Goal: Task Accomplishment & Management: Use online tool/utility

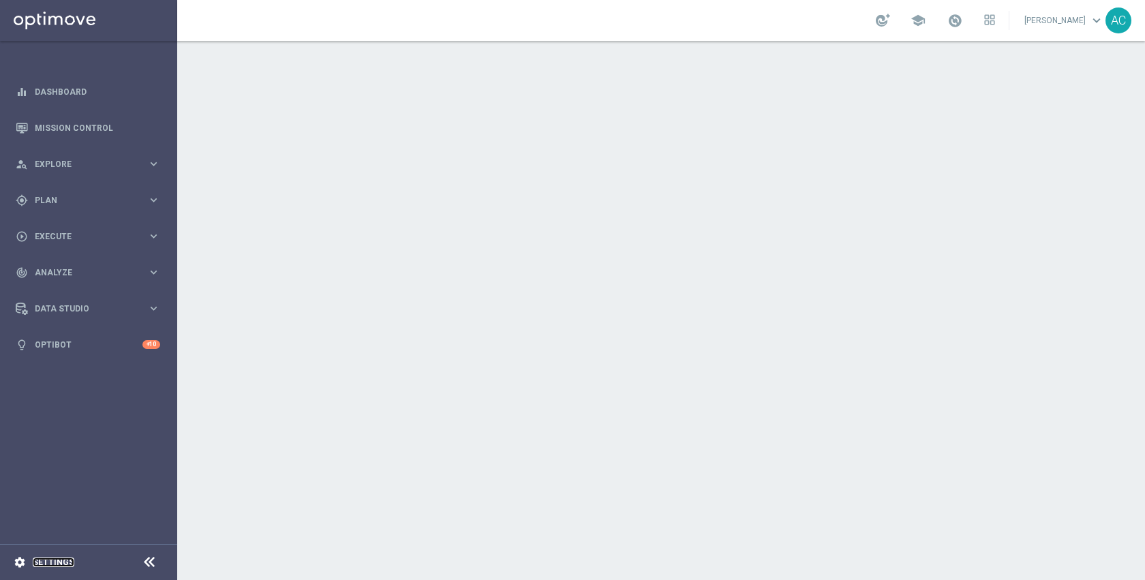
click at [65, 561] on link "Settings" at bounding box center [54, 562] width 42 height 8
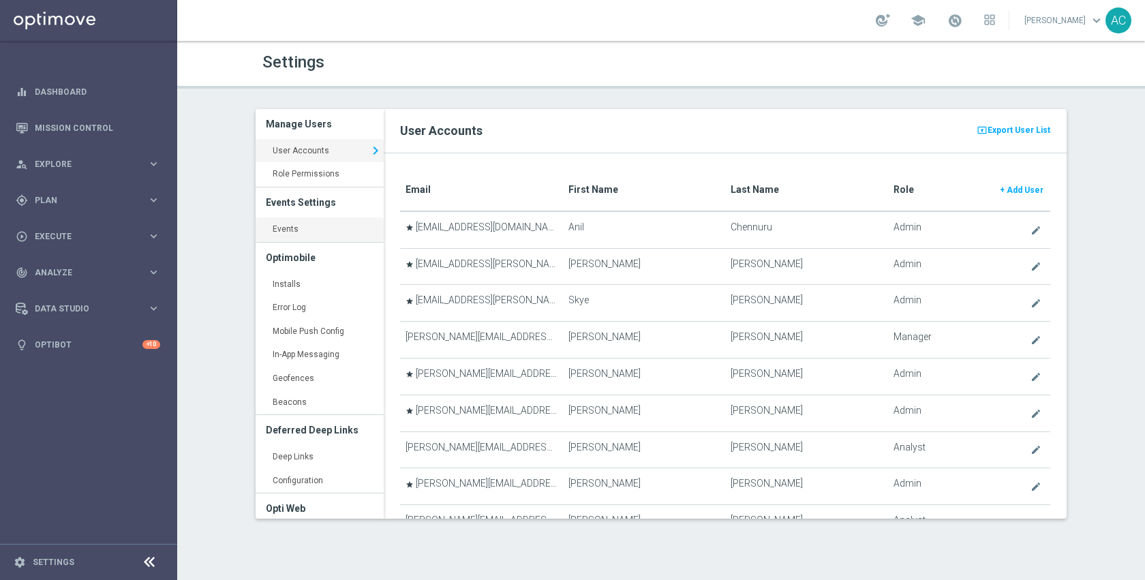
click at [284, 223] on link "Events keyboard_arrow_right" at bounding box center [320, 229] width 128 height 25
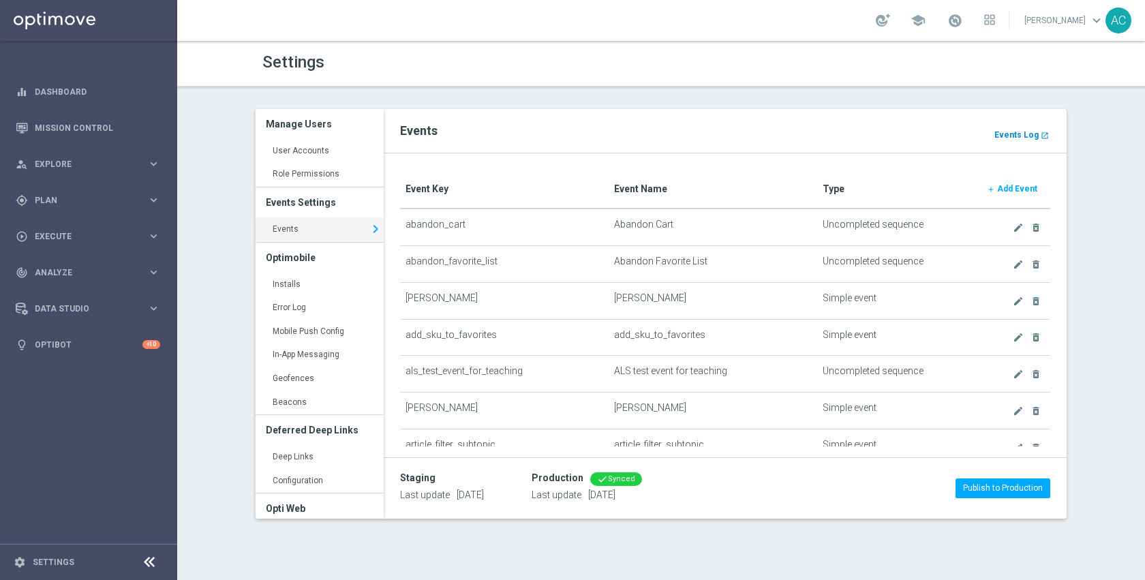
click at [1032, 135] on b "Events Log" at bounding box center [1016, 135] width 44 height 10
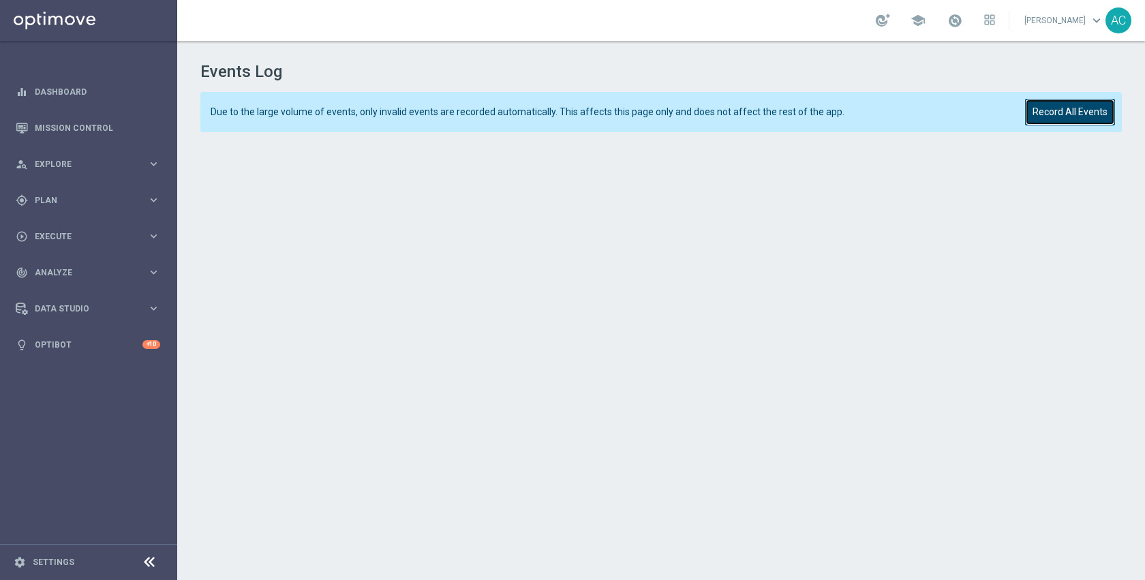
click at [1034, 120] on button "Record All Events" at bounding box center [1070, 112] width 90 height 27
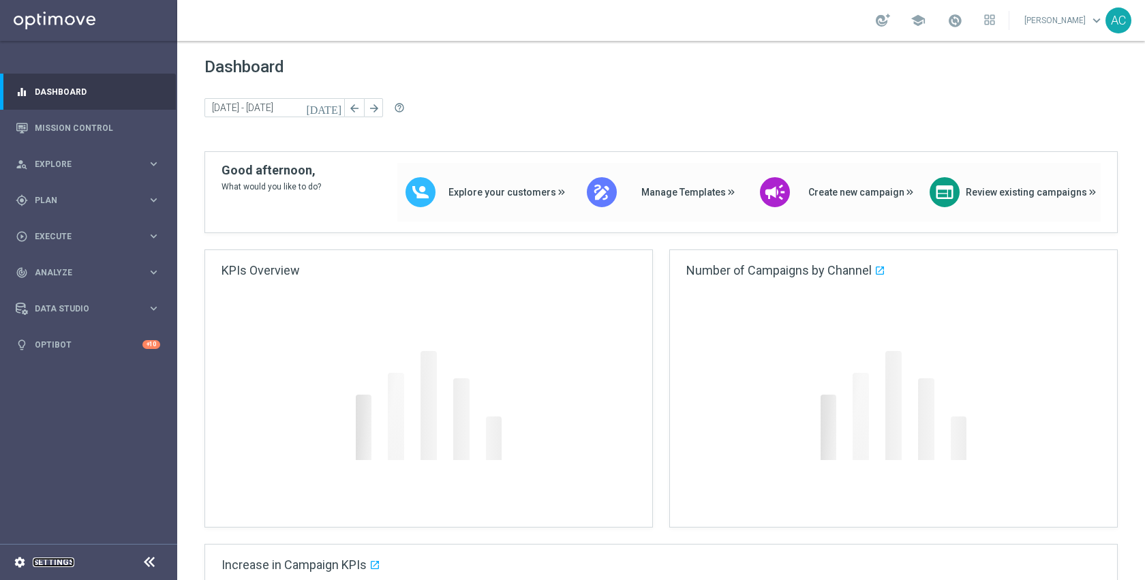
click at [50, 562] on link "Settings" at bounding box center [54, 562] width 42 height 8
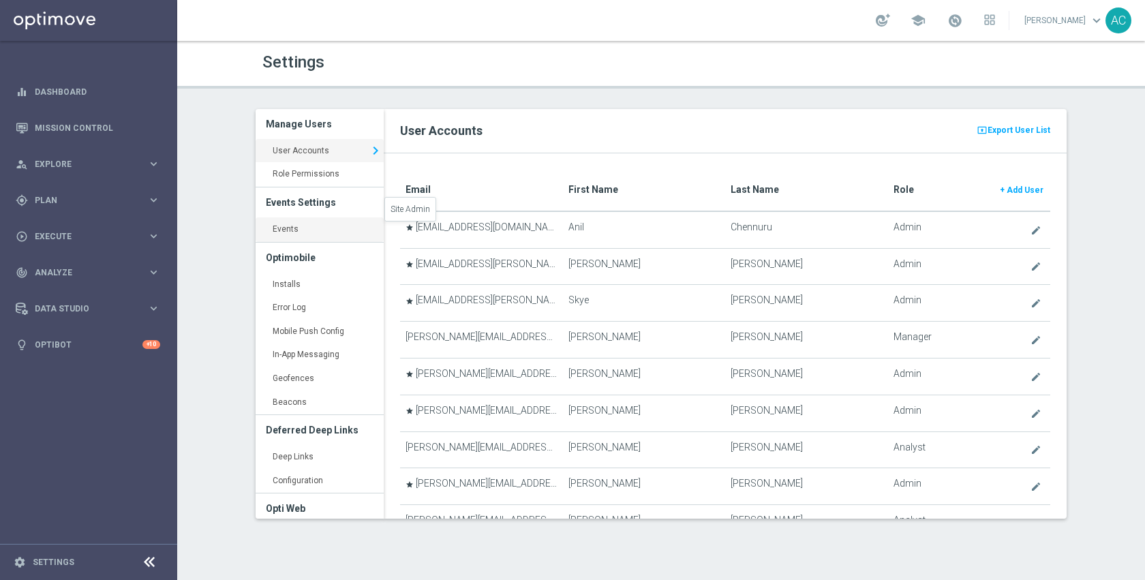
click at [345, 228] on link "Events keyboard_arrow_right" at bounding box center [320, 229] width 128 height 25
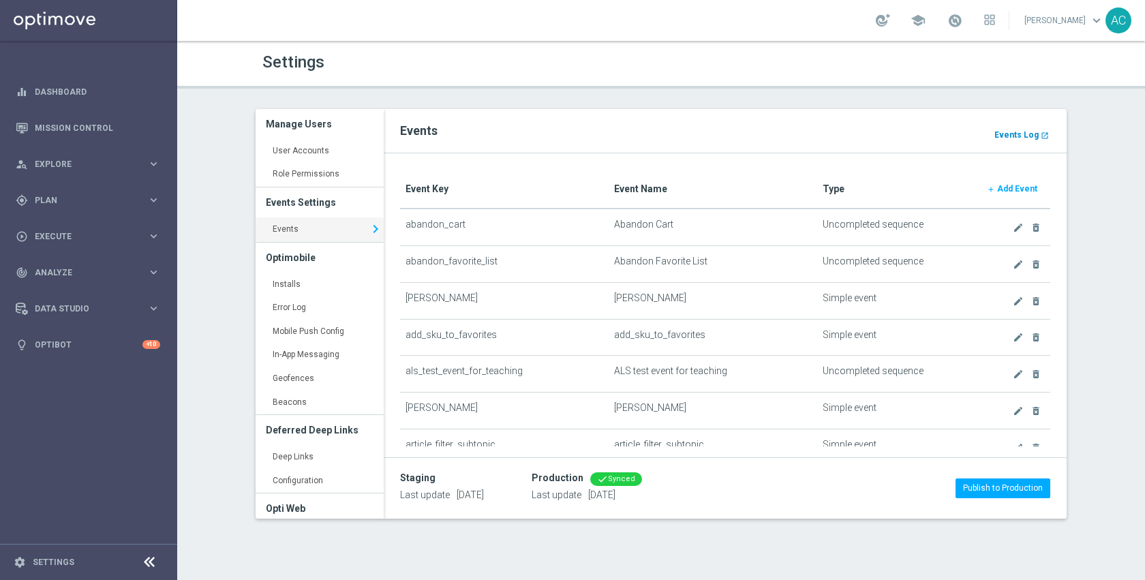
click at [1022, 133] on b "Events Log" at bounding box center [1016, 135] width 44 height 10
click at [63, 202] on span "Plan" at bounding box center [91, 200] width 112 height 8
click at [67, 301] on div "Realtime Triggers" at bounding box center [105, 310] width 140 height 20
click at [67, 311] on link "Realtime Triggers" at bounding box center [88, 310] width 106 height 11
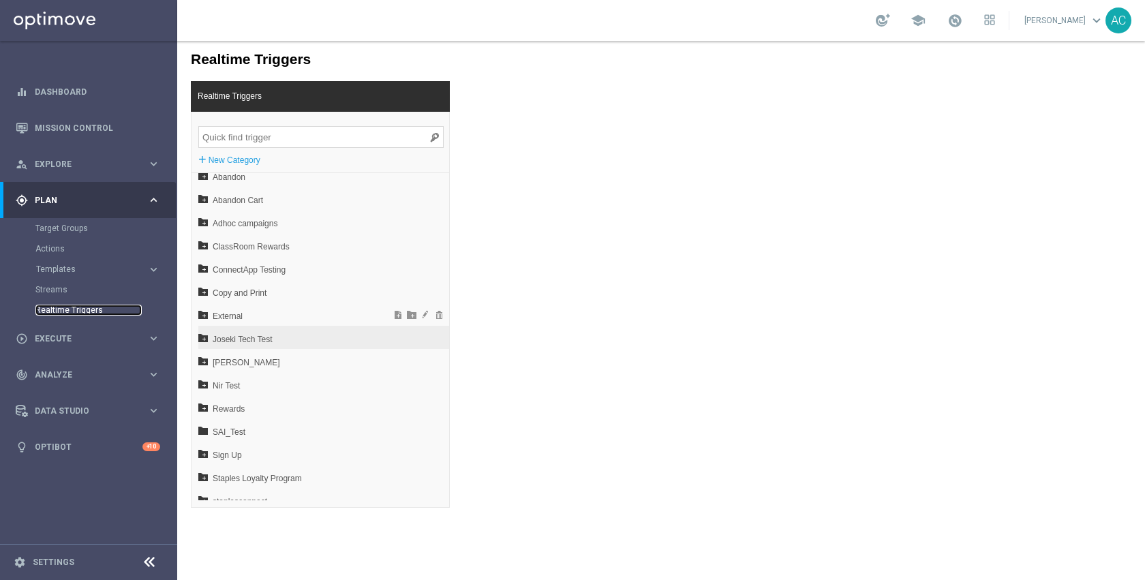
scroll to position [20, 0]
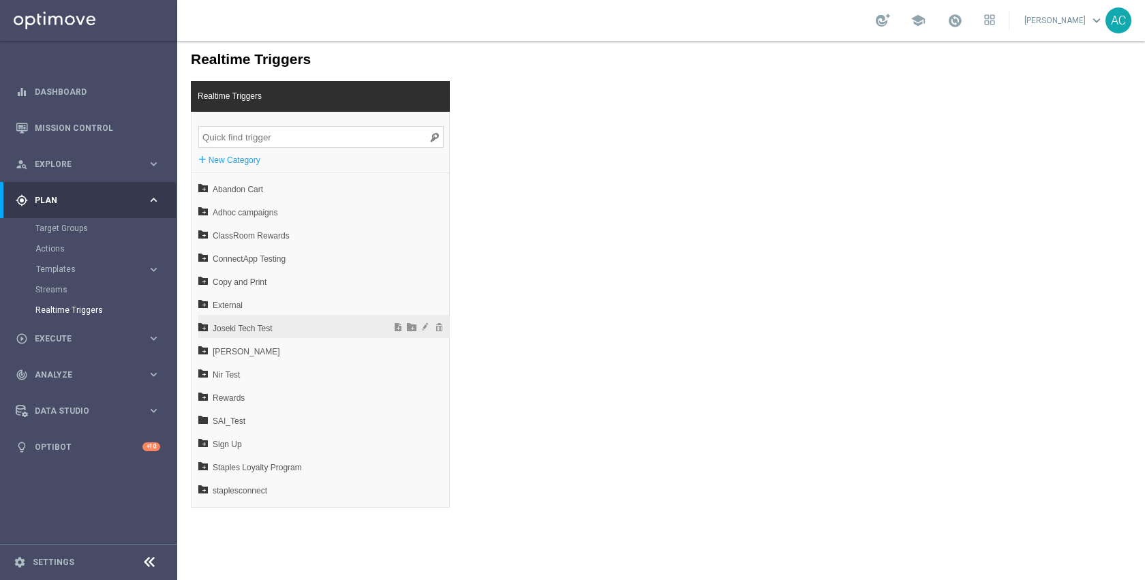
click at [266, 329] on span "Joseki Tech Test" at bounding box center [288, 328] width 151 height 23
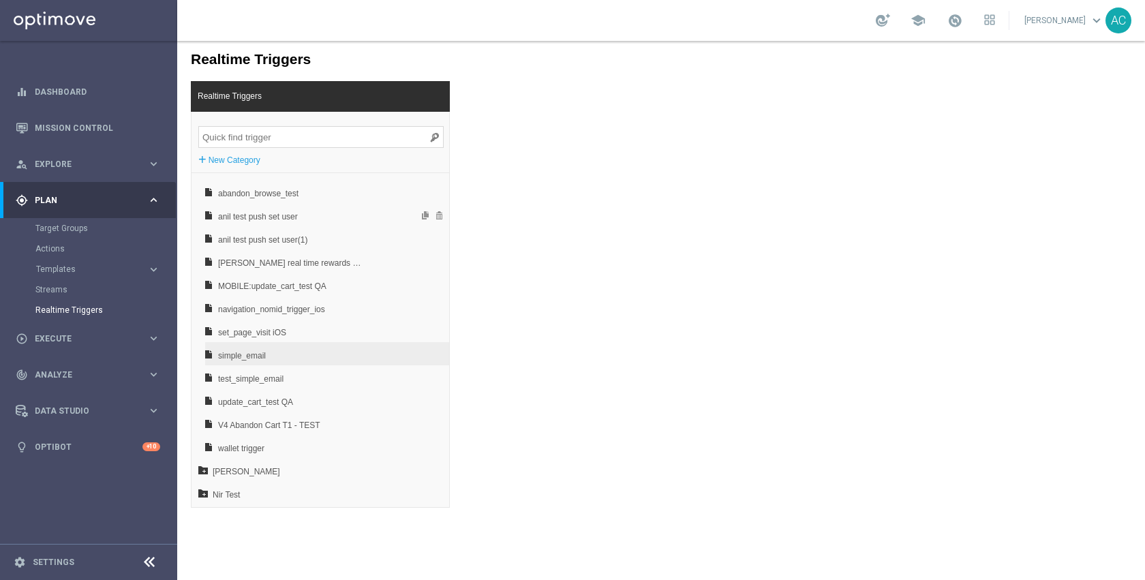
scroll to position [215, 0]
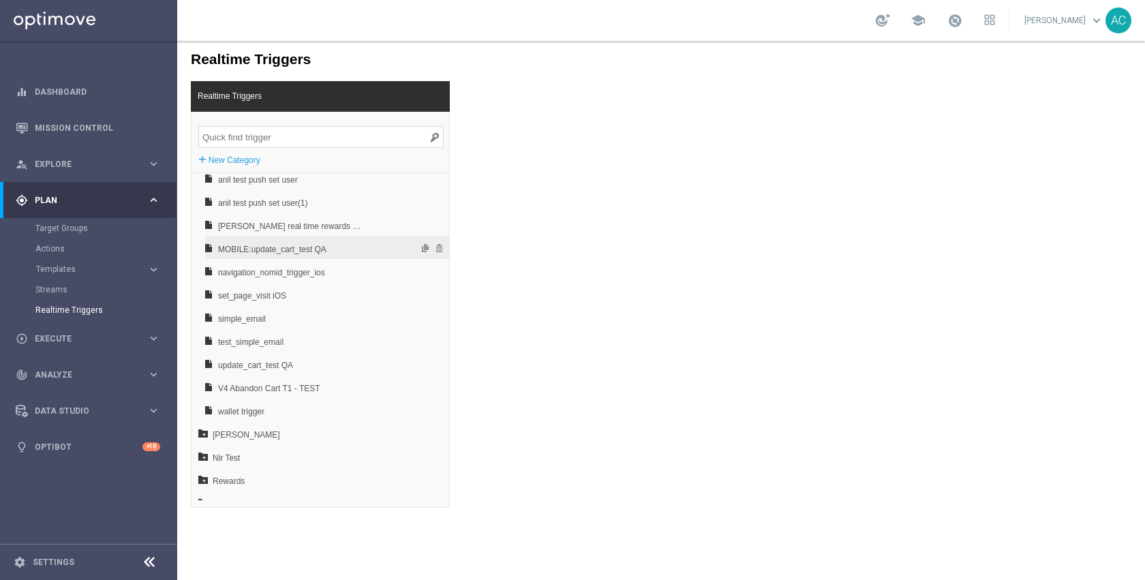
click at [318, 251] on span "MOBILE:update_cart_test QA" at bounding box center [291, 249] width 147 height 23
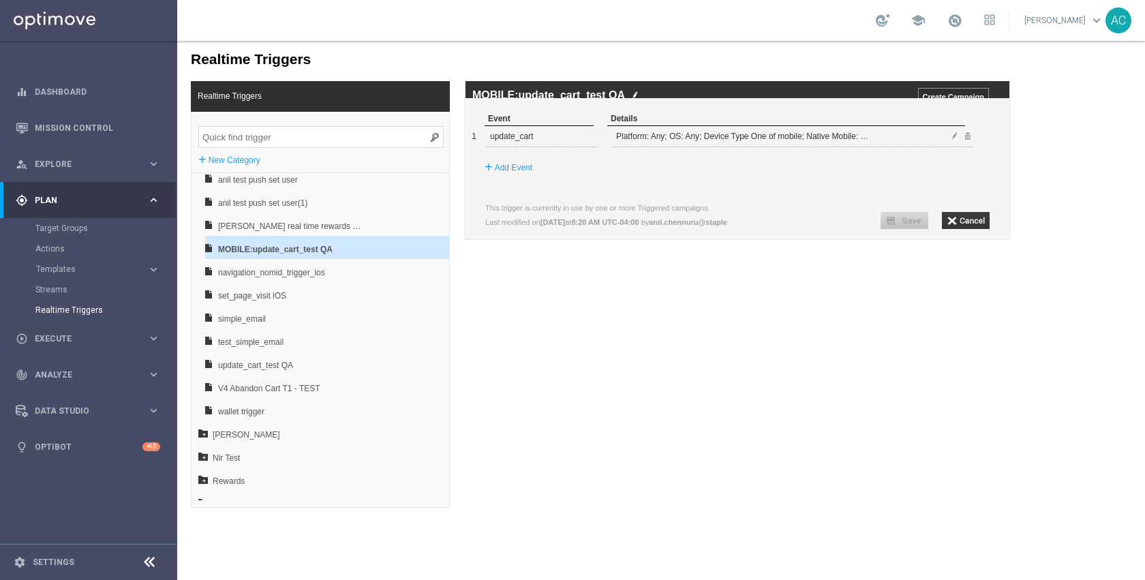
click at [957, 140] on span at bounding box center [955, 136] width 8 height 8
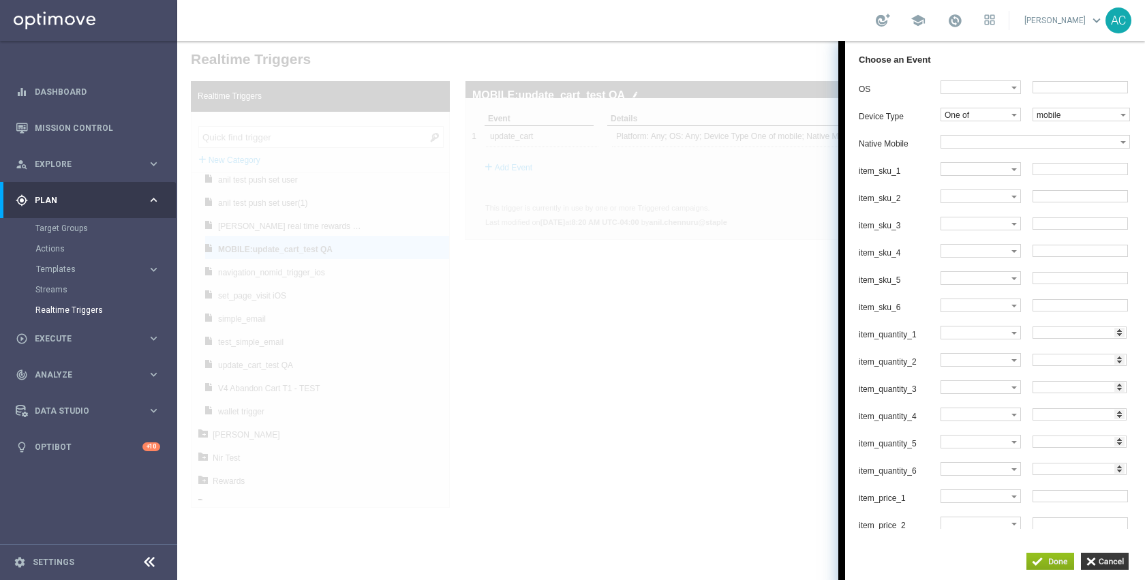
scroll to position [0, 0]
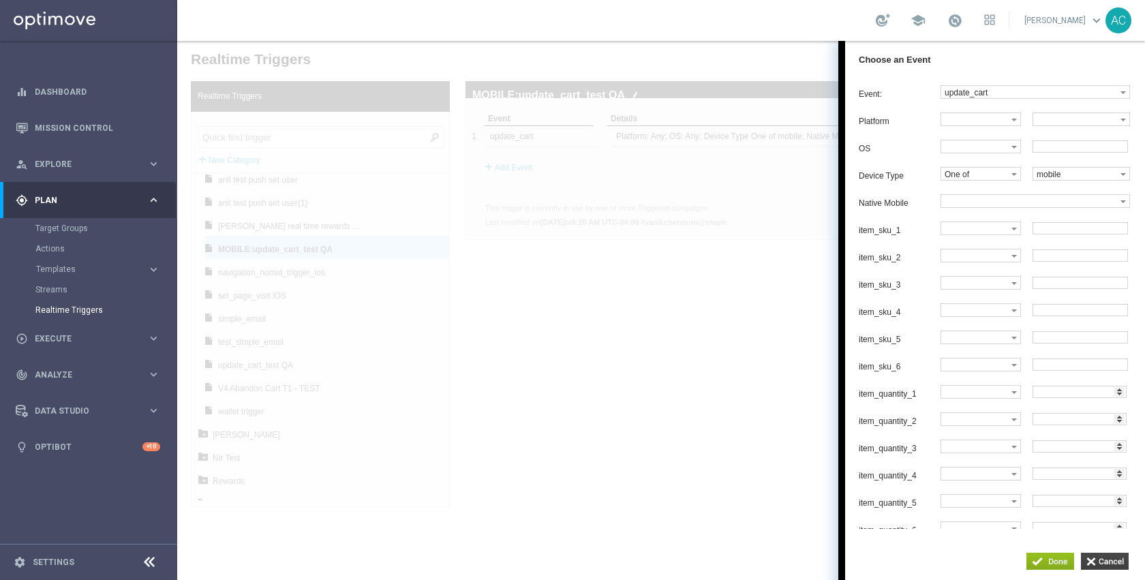
click at [1094, 557] on input "button" at bounding box center [1105, 561] width 48 height 17
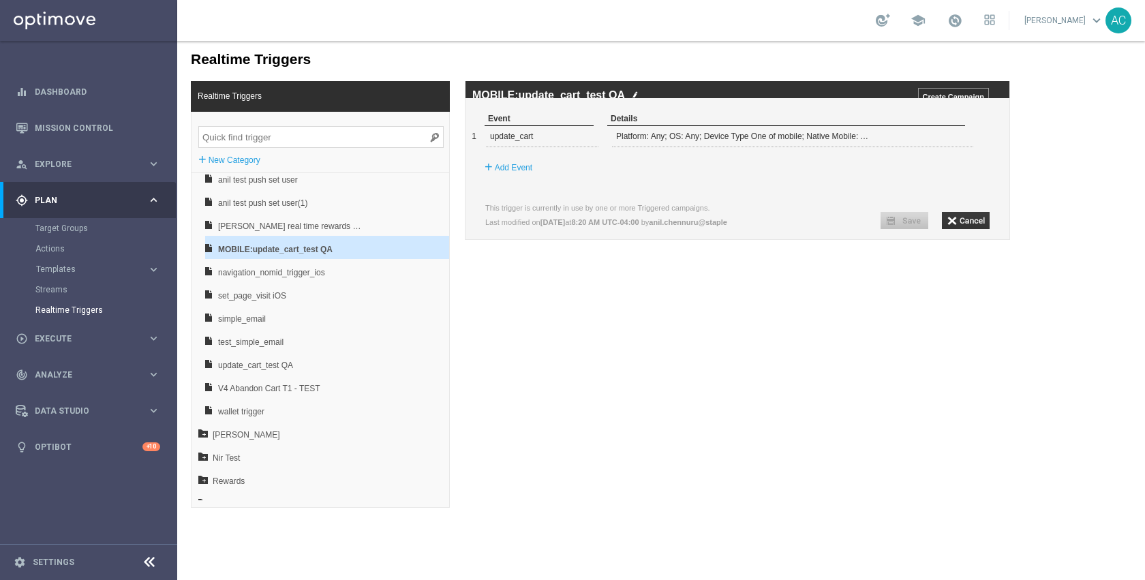
click at [726, 360] on div "Realtime Triggers Realtime Triggers + New Category Abandon Abandon Cart Adhoc c…" at bounding box center [661, 274] width 968 height 467
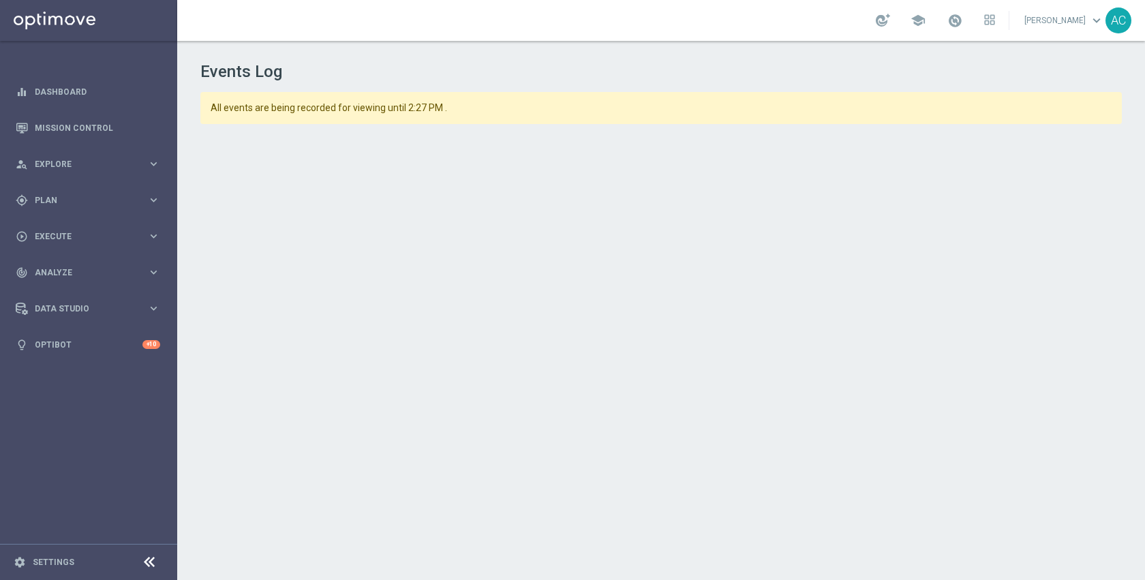
click at [810, 97] on div "All events are being recorded for viewing until 2:27 PM ." at bounding box center [660, 108] width 921 height 32
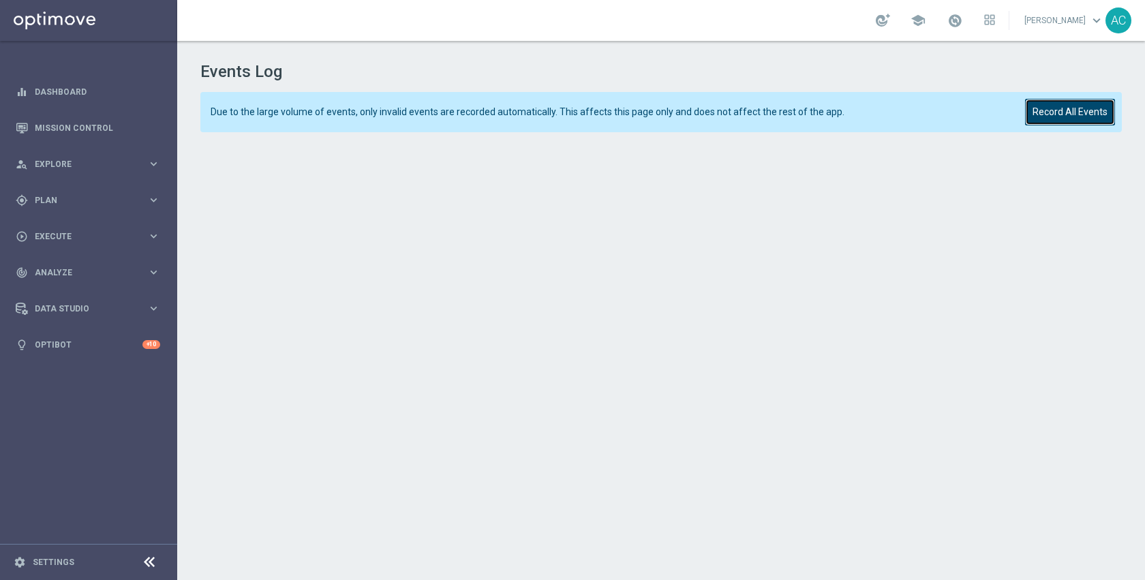
click at [1044, 123] on button "Record All Events" at bounding box center [1070, 112] width 90 height 27
